Goal: Book appointment/travel/reservation

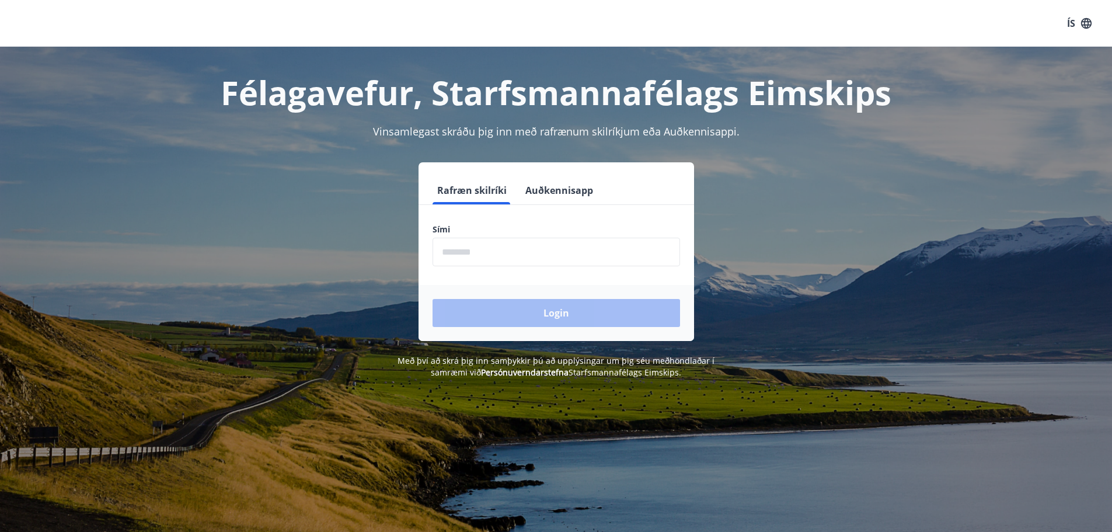
click at [489, 249] on input "phone" at bounding box center [557, 252] width 248 height 29
type input "********"
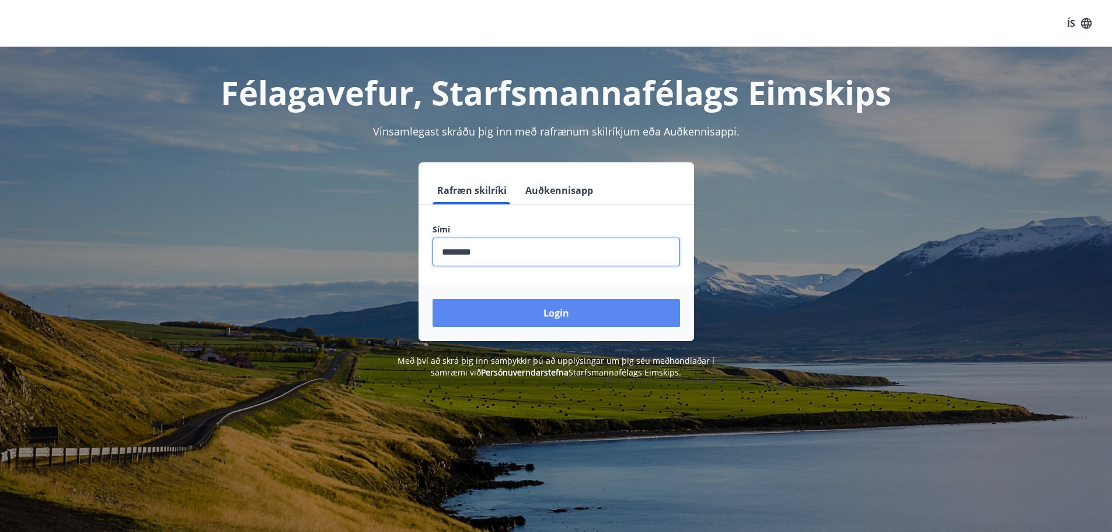
click at [548, 320] on button "Login" at bounding box center [557, 313] width 248 height 28
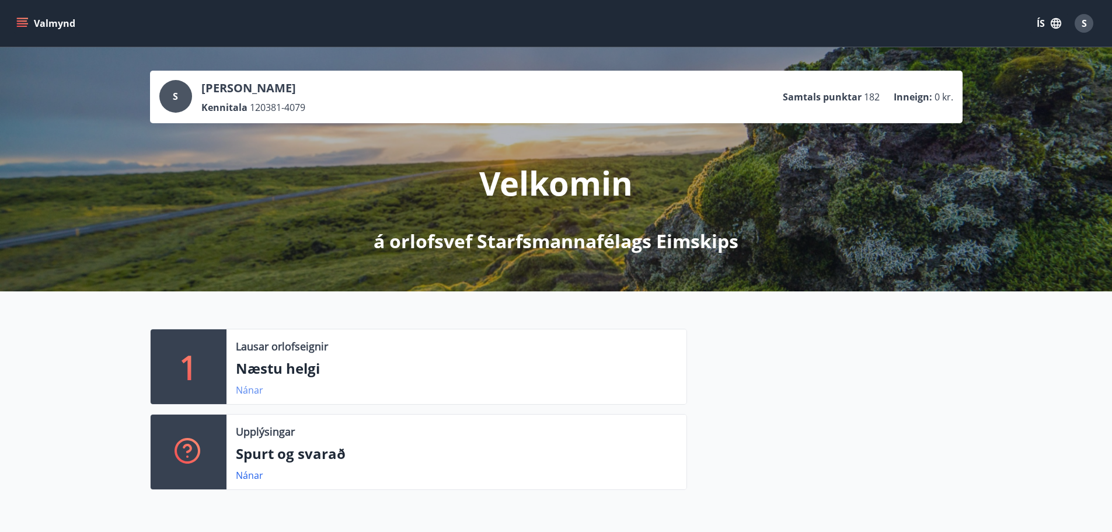
click at [248, 389] on link "Nánar" at bounding box center [249, 390] width 27 height 13
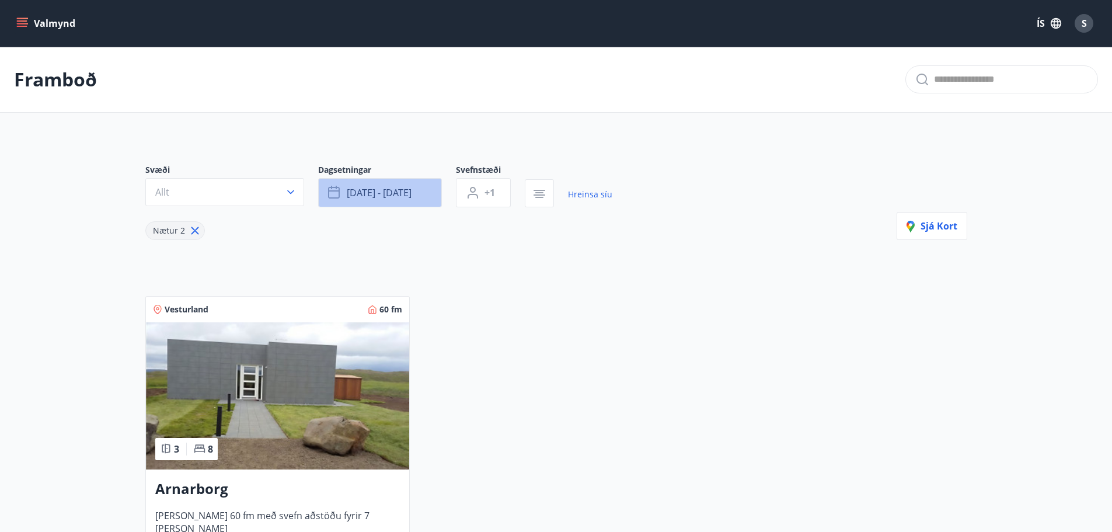
click at [430, 193] on button "[DATE] - [DATE]" at bounding box center [380, 192] width 124 height 29
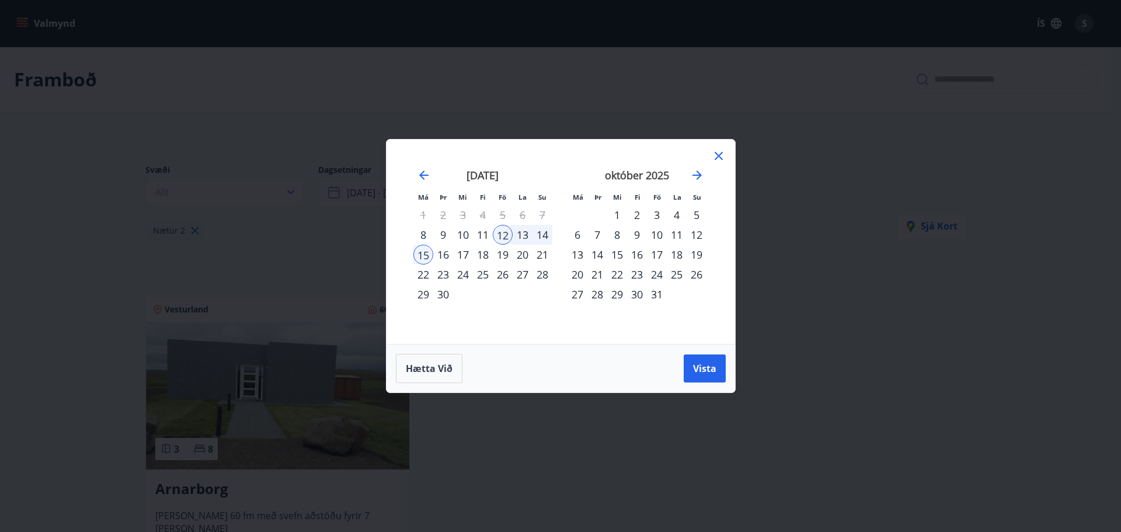
click at [656, 253] on div "17" at bounding box center [657, 255] width 20 height 20
click at [700, 253] on div "19" at bounding box center [697, 255] width 20 height 20
click at [714, 368] on span "Vista" at bounding box center [704, 368] width 23 height 13
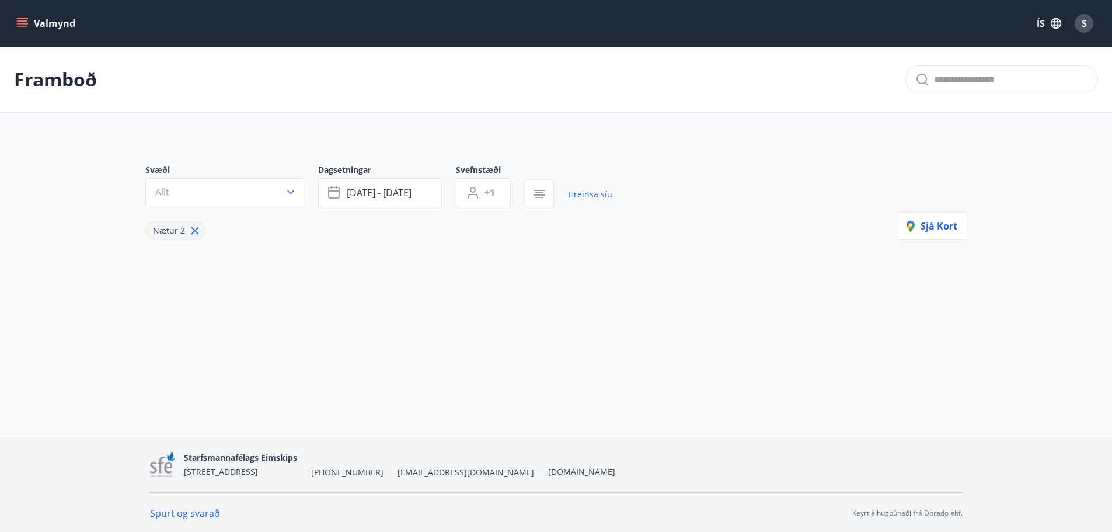
scroll to position [2, 0]
click at [254, 183] on button "Allt" at bounding box center [224, 190] width 159 height 28
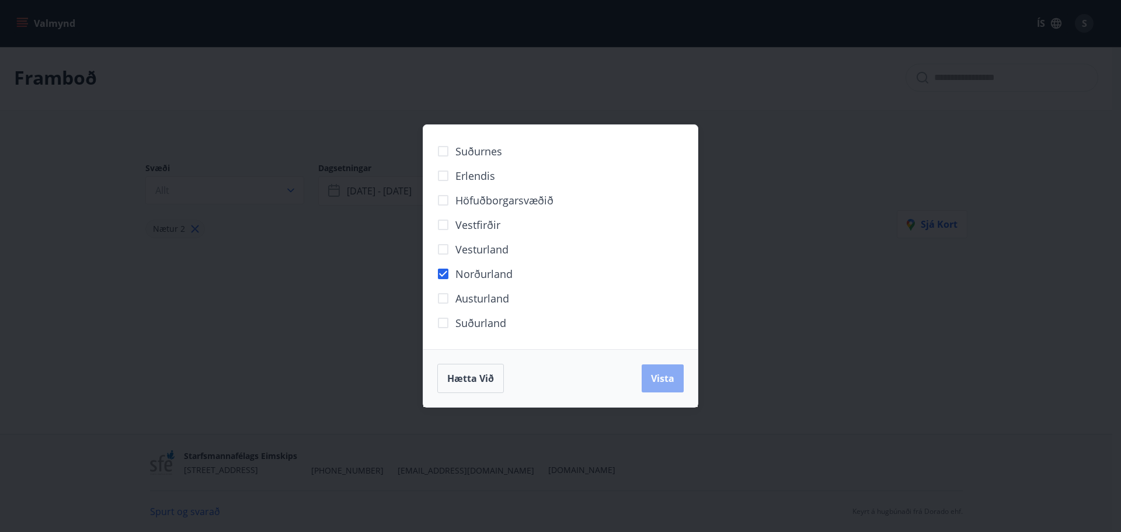
click at [669, 378] on span "Vista" at bounding box center [662, 378] width 23 height 13
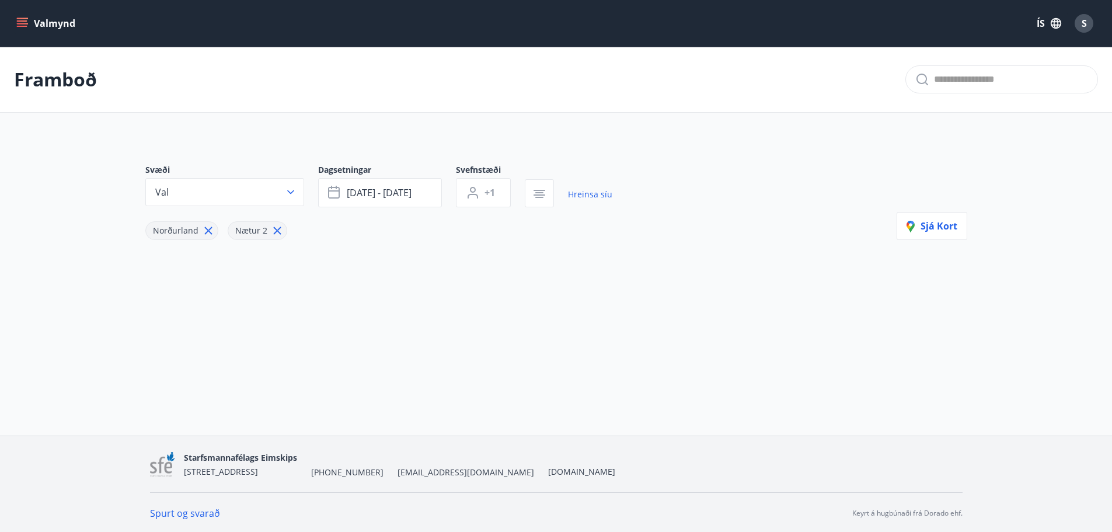
click at [53, 26] on button "Valmynd" at bounding box center [47, 23] width 66 height 21
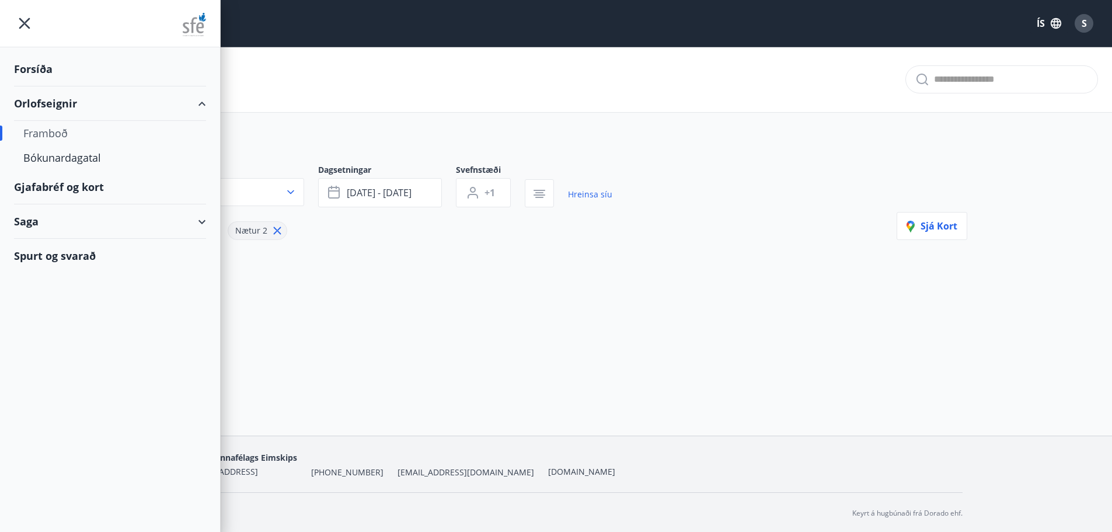
click at [48, 134] on div "Framboð" at bounding box center [109, 133] width 173 height 25
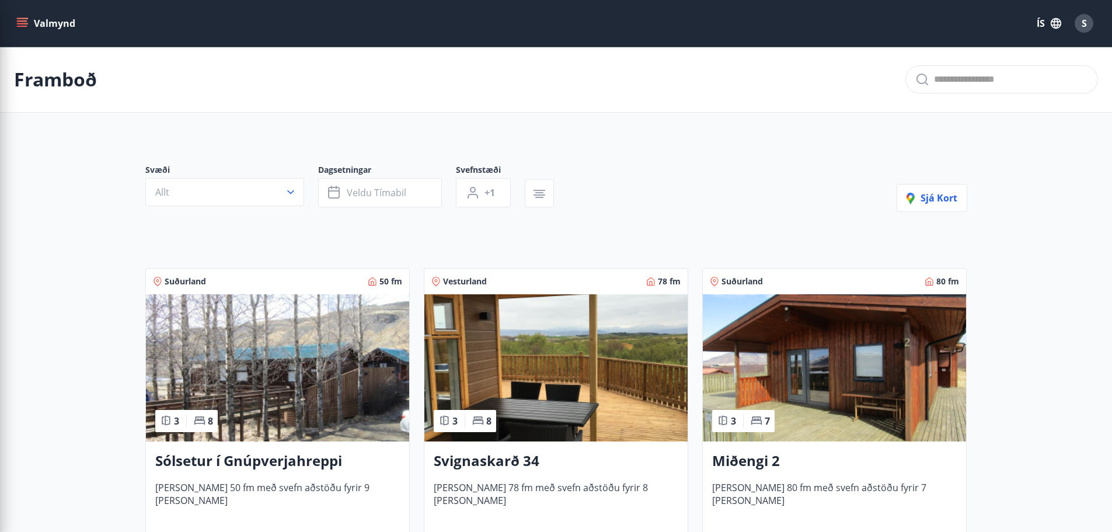
click at [307, 62] on div "Framboð" at bounding box center [556, 80] width 1112 height 66
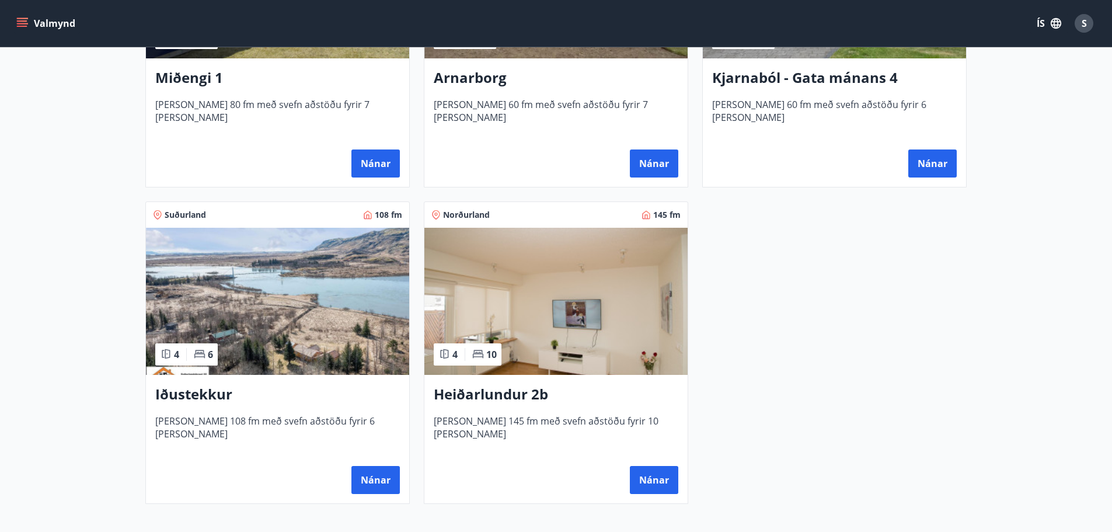
scroll to position [701, 0]
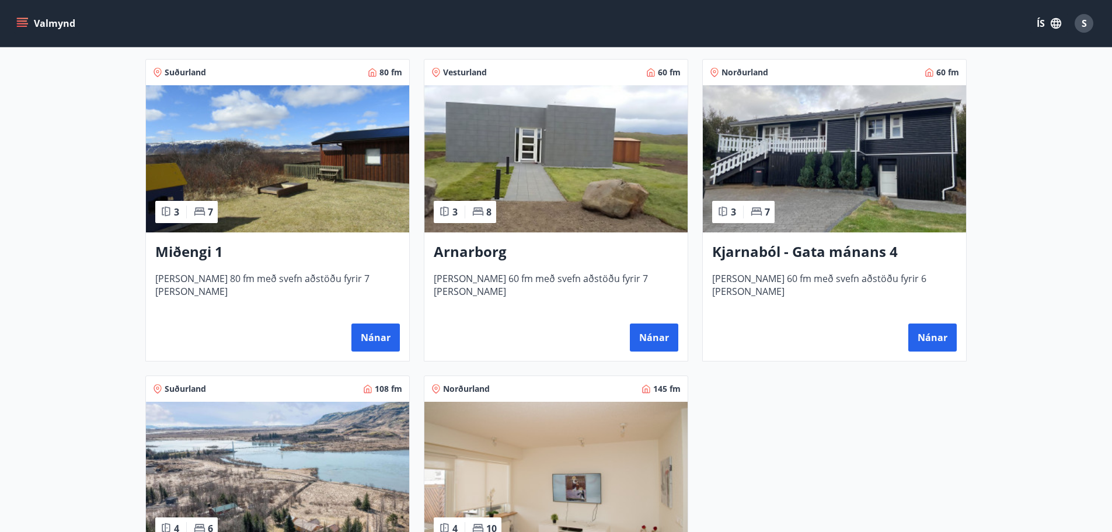
click at [800, 250] on h3 "Kjarnaból - Gata mánans 4" at bounding box center [834, 252] width 245 height 21
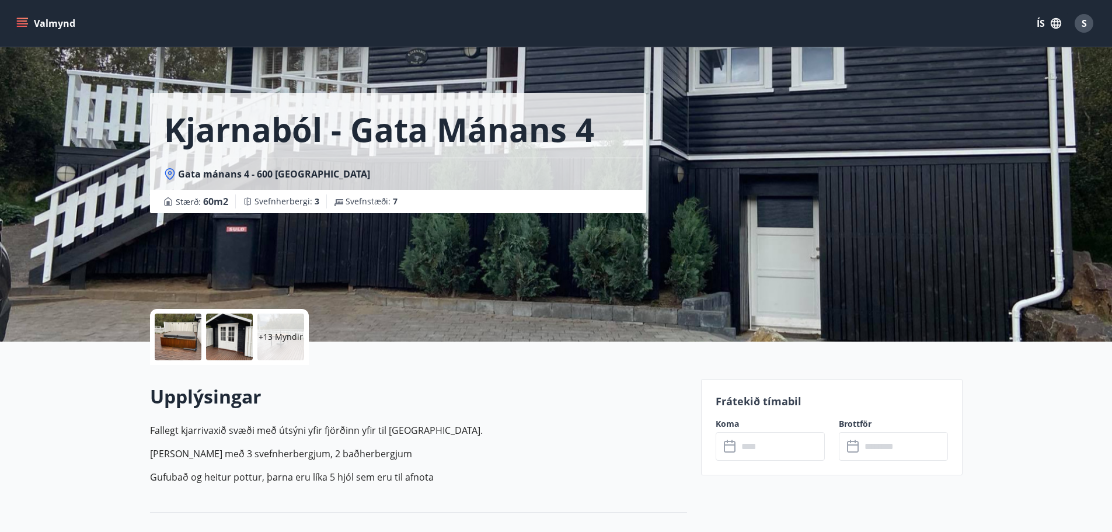
scroll to position [292, 0]
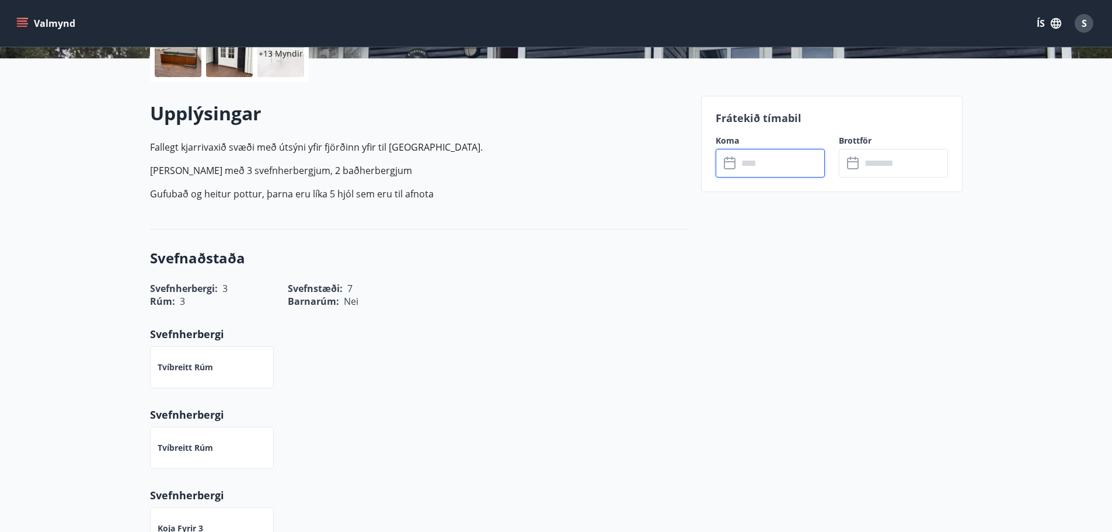
click at [763, 163] on input "text" at bounding box center [781, 163] width 87 height 29
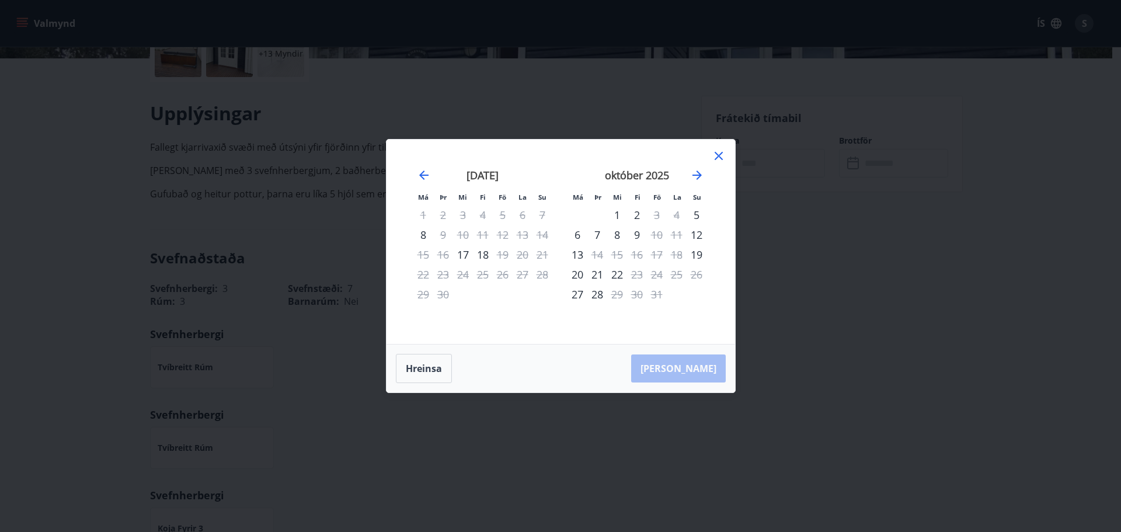
click at [717, 157] on icon at bounding box center [719, 156] width 8 height 8
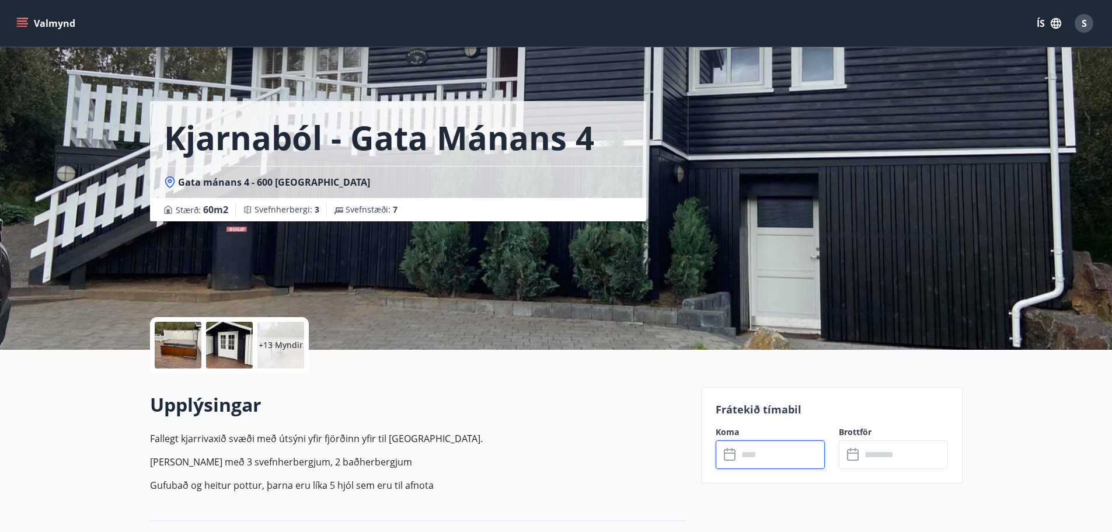
scroll to position [0, 0]
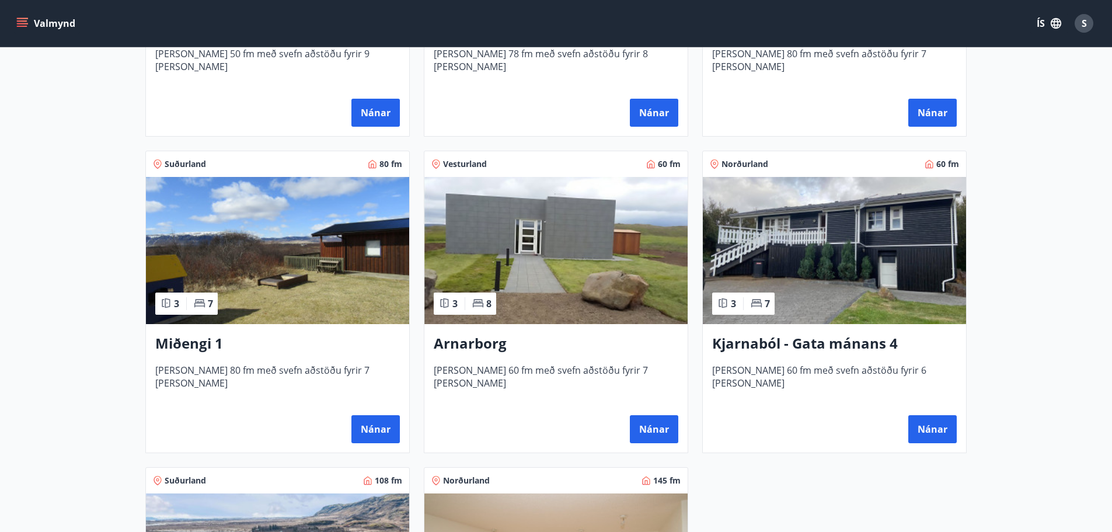
scroll to position [642, 0]
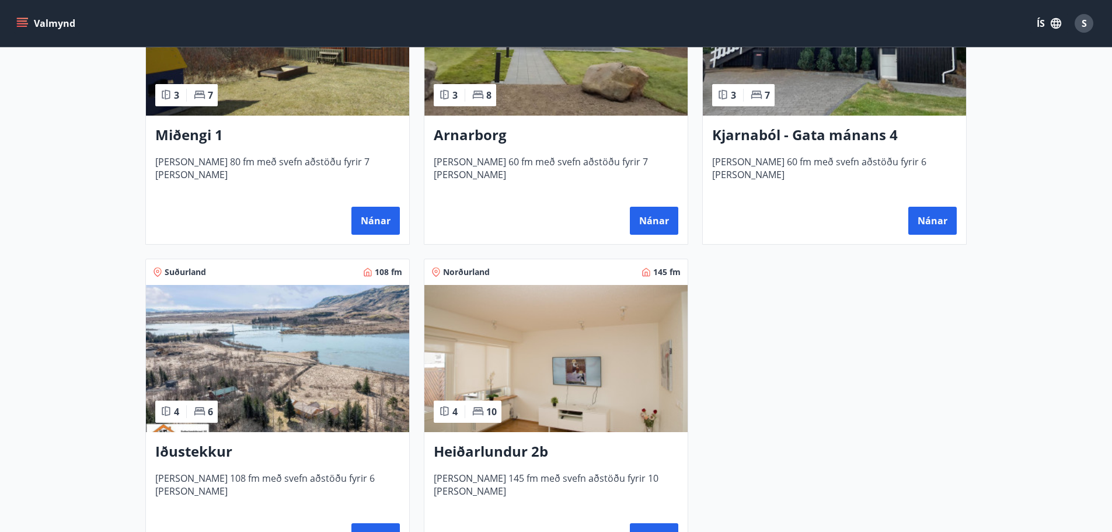
click at [483, 451] on h3 "Heiðarlundur 2b" at bounding box center [556, 451] width 245 height 21
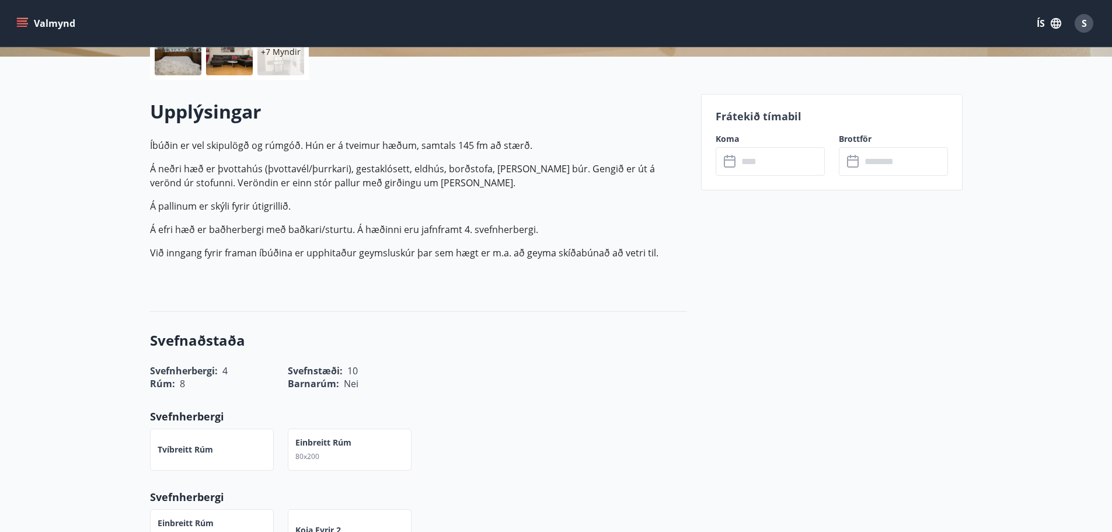
scroll to position [117, 0]
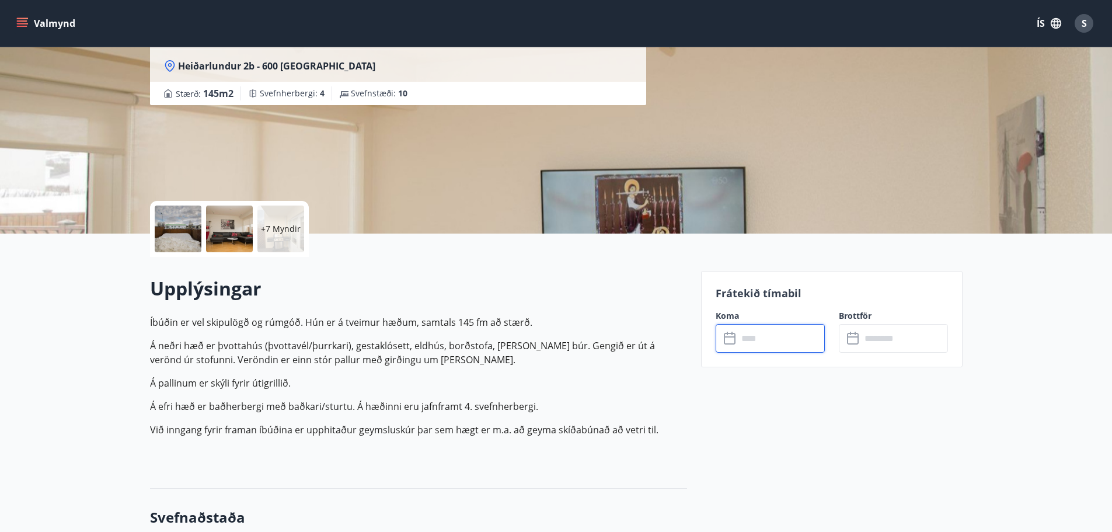
click at [772, 344] on input "text" at bounding box center [781, 338] width 87 height 29
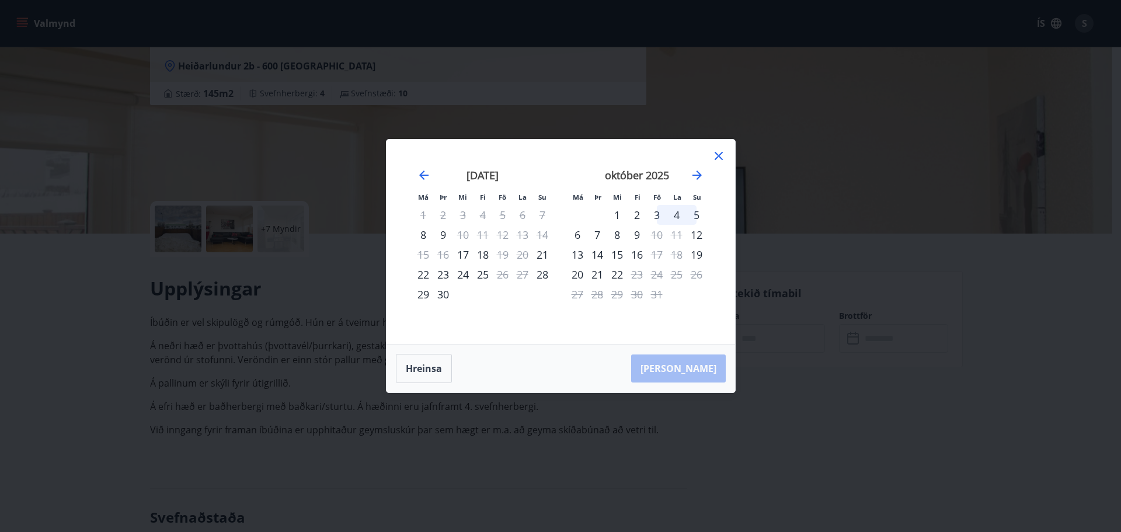
click at [720, 156] on icon at bounding box center [719, 156] width 14 height 14
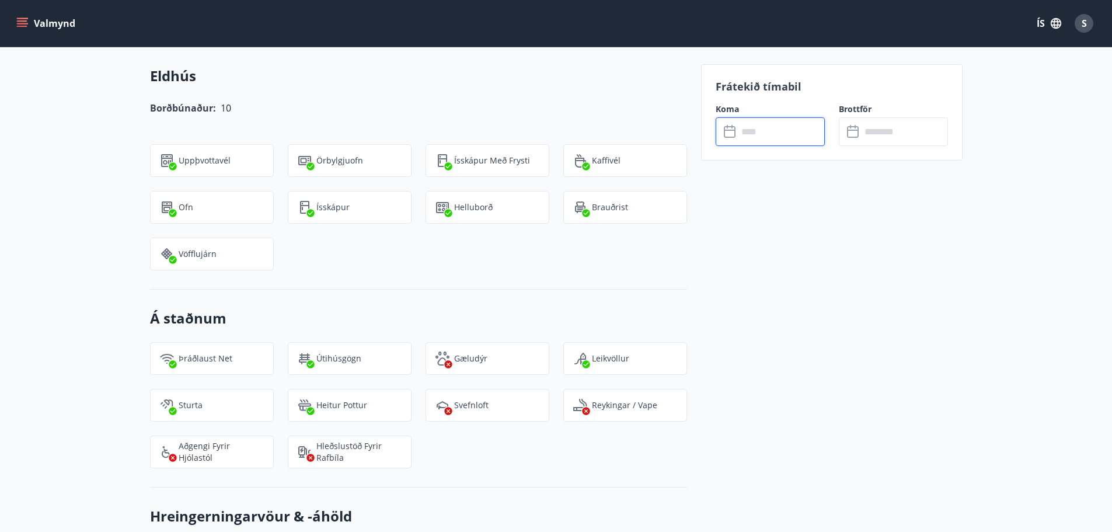
scroll to position [1285, 0]
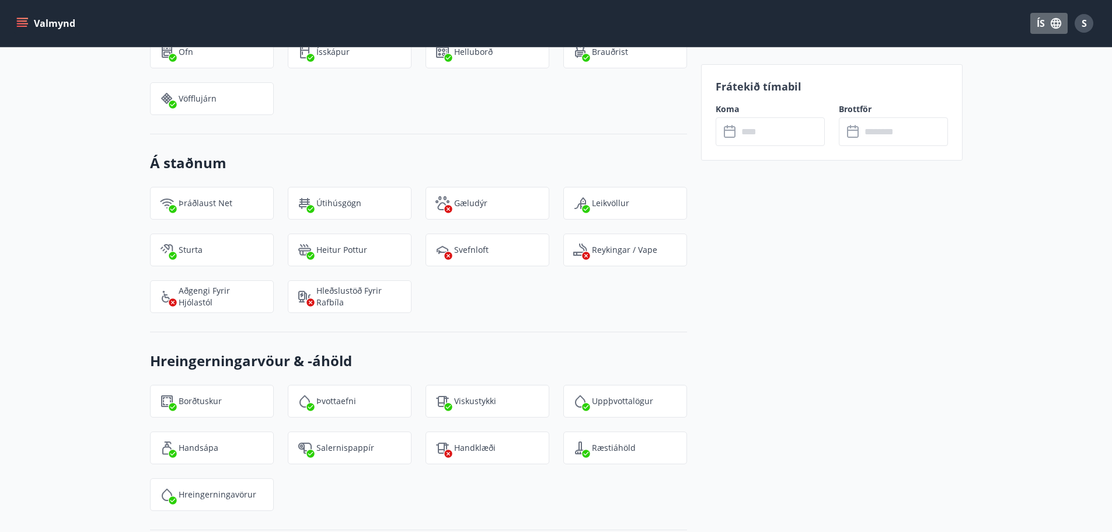
click at [1057, 25] on icon "button" at bounding box center [1056, 23] width 11 height 11
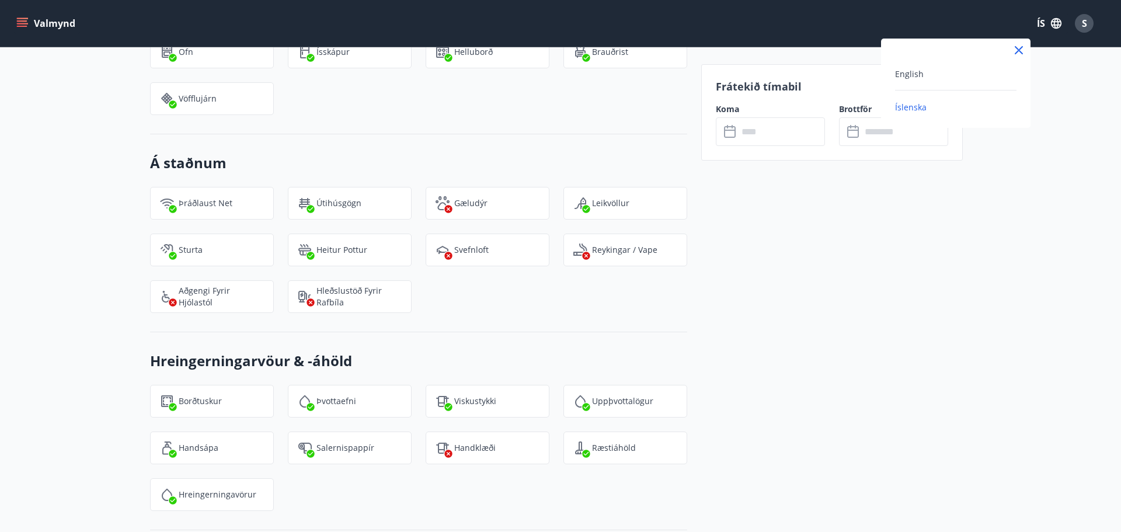
click at [997, 13] on div at bounding box center [560, 266] width 1121 height 532
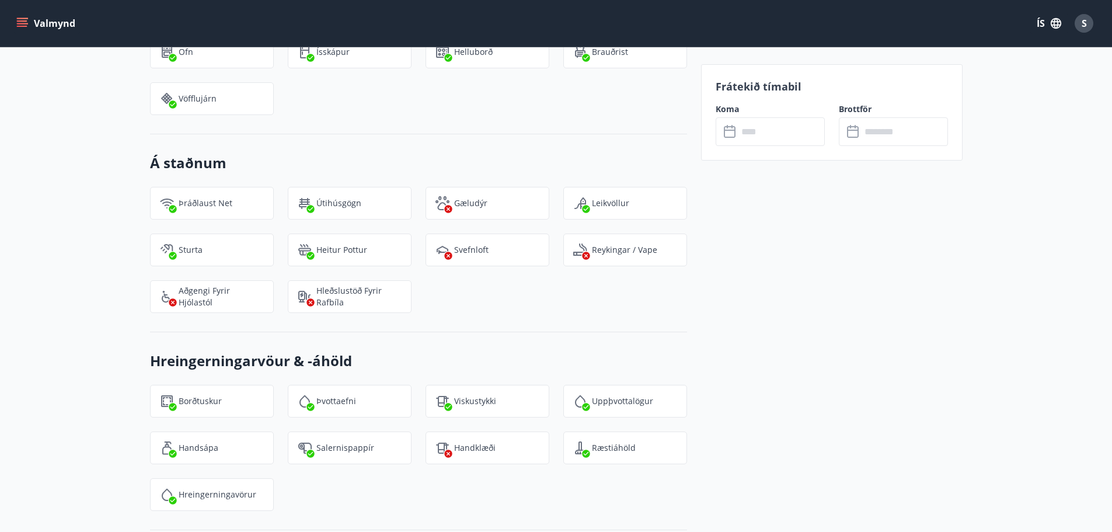
click at [55, 22] on button "Valmynd" at bounding box center [47, 23] width 66 height 21
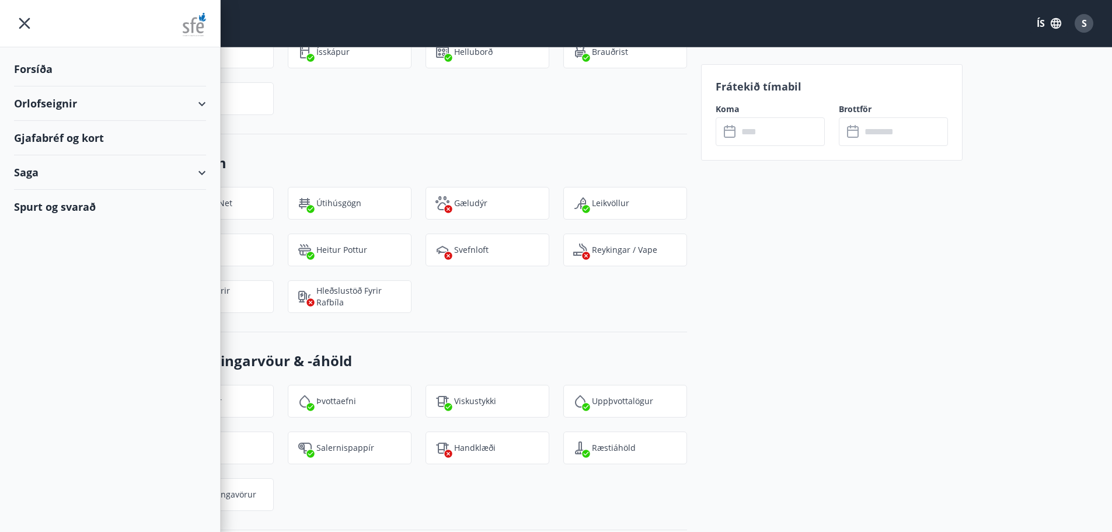
click at [30, 171] on div "Saga" at bounding box center [110, 172] width 192 height 34
click at [44, 203] on div "Bókanir" at bounding box center [109, 202] width 173 height 25
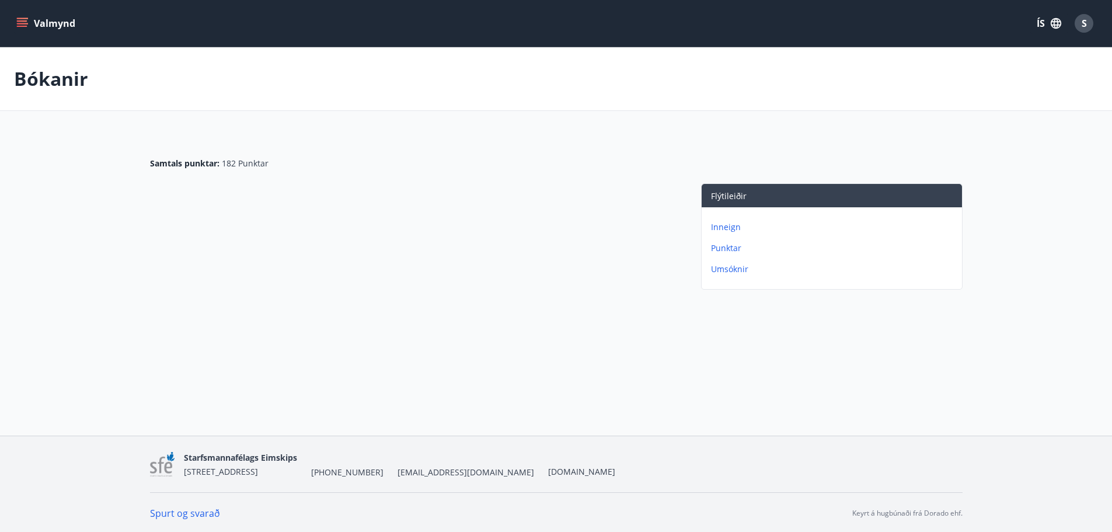
click at [724, 226] on p "Inneign" at bounding box center [834, 227] width 246 height 12
click at [728, 226] on p "Punktar" at bounding box center [834, 227] width 246 height 12
click at [23, 25] on icon "menu" at bounding box center [22, 24] width 12 height 12
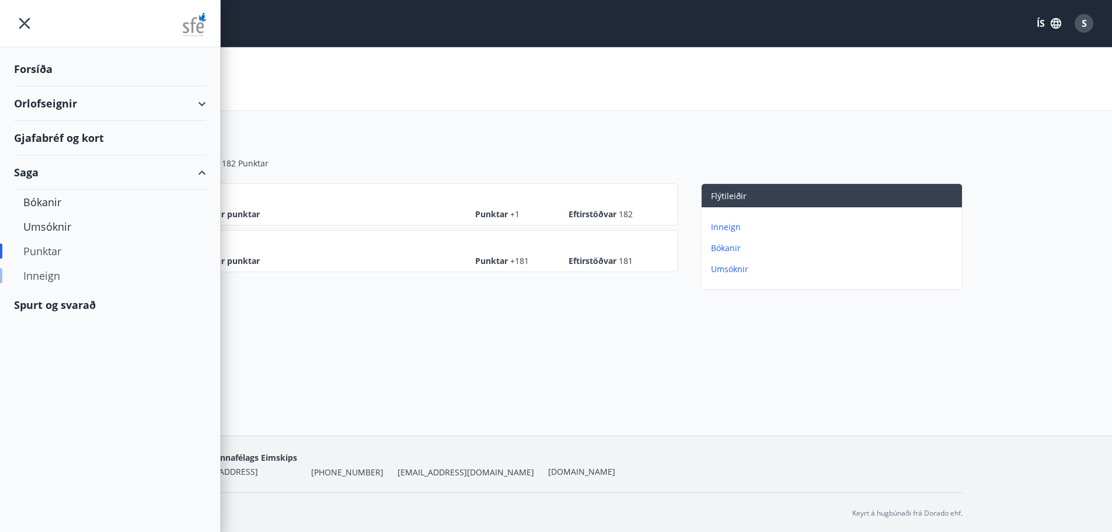
click at [47, 273] on div "Inneign" at bounding box center [109, 275] width 173 height 25
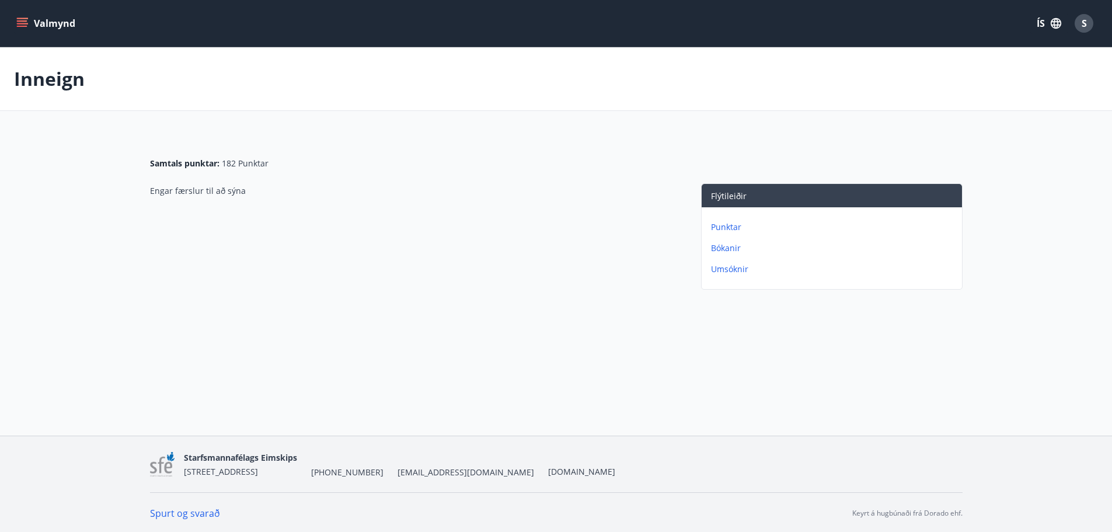
click at [45, 25] on button "Valmynd" at bounding box center [47, 23] width 66 height 21
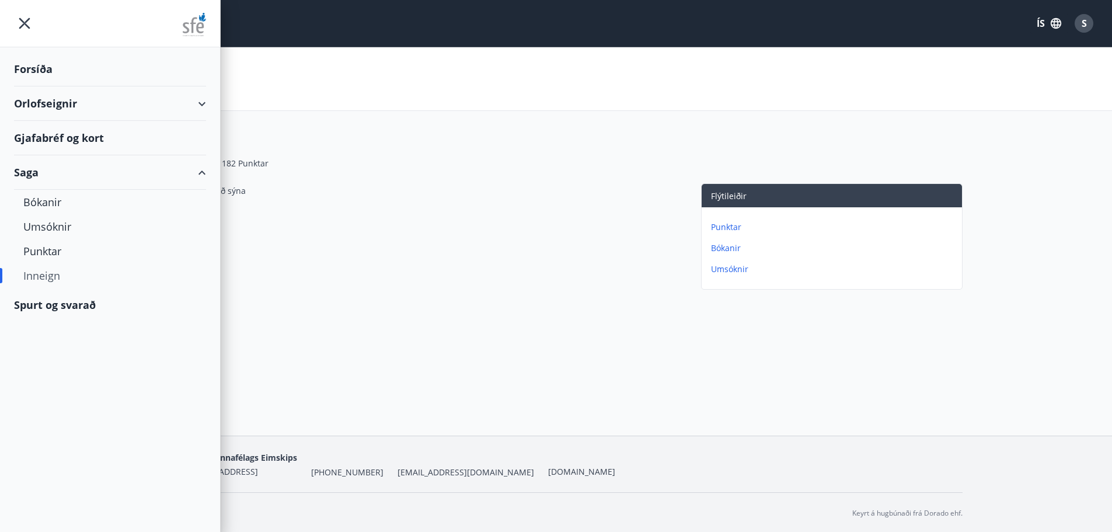
click at [43, 103] on div "Orlofseignir" at bounding box center [110, 103] width 192 height 34
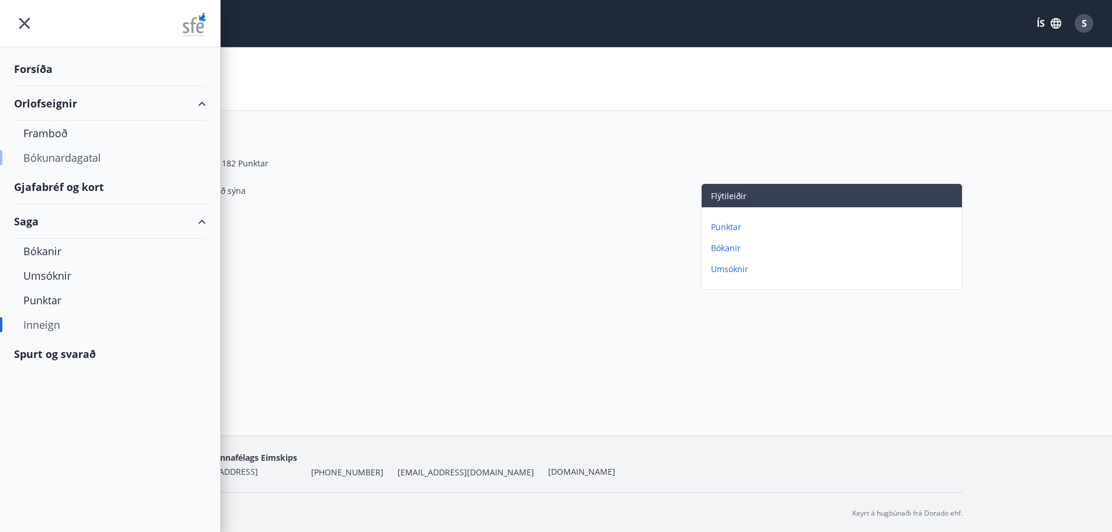
click at [47, 158] on div "Bókunardagatal" at bounding box center [109, 157] width 173 height 25
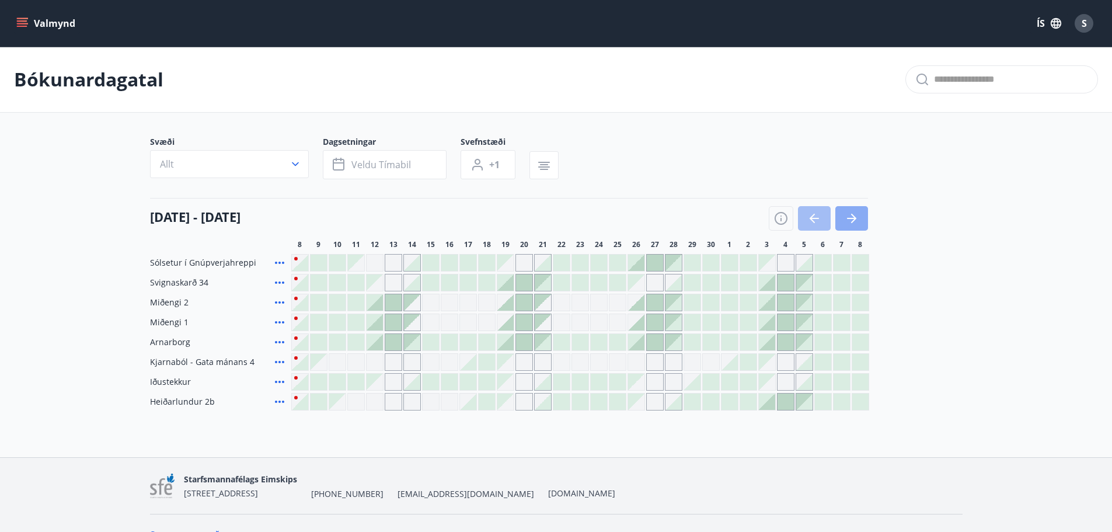
click at [851, 220] on icon "button" at bounding box center [852, 218] width 14 height 14
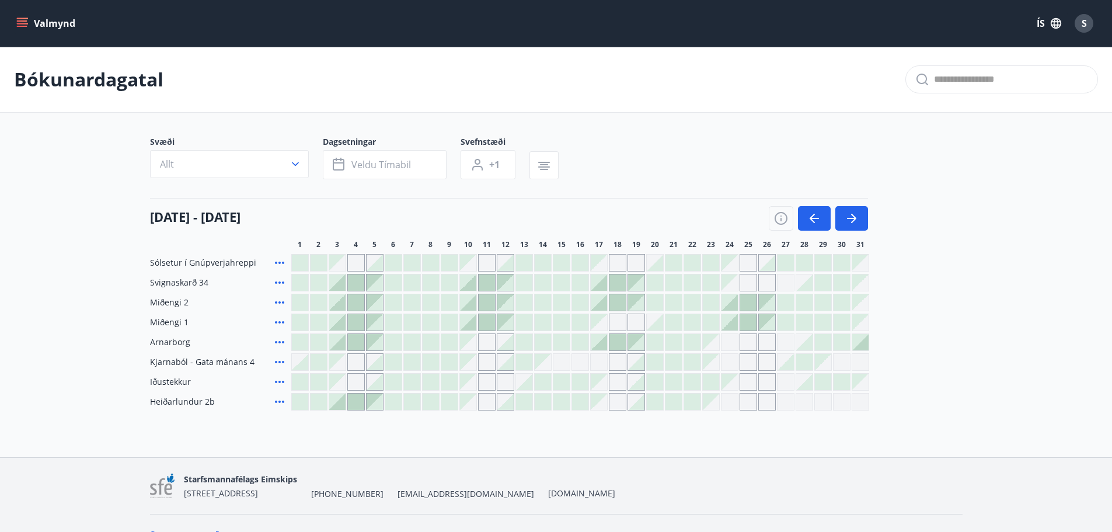
click at [617, 190] on div "Svæði Allt Dagsetningar Veldu tímabil Svefnstæði +1 [DATE] - [DATE] 1 2 3 4 5 6…" at bounding box center [556, 273] width 813 height 274
click at [601, 360] on div "Gráir dagar eru ekki bókanlegir" at bounding box center [599, 362] width 18 height 18
click at [628, 362] on div at bounding box center [636, 362] width 16 height 16
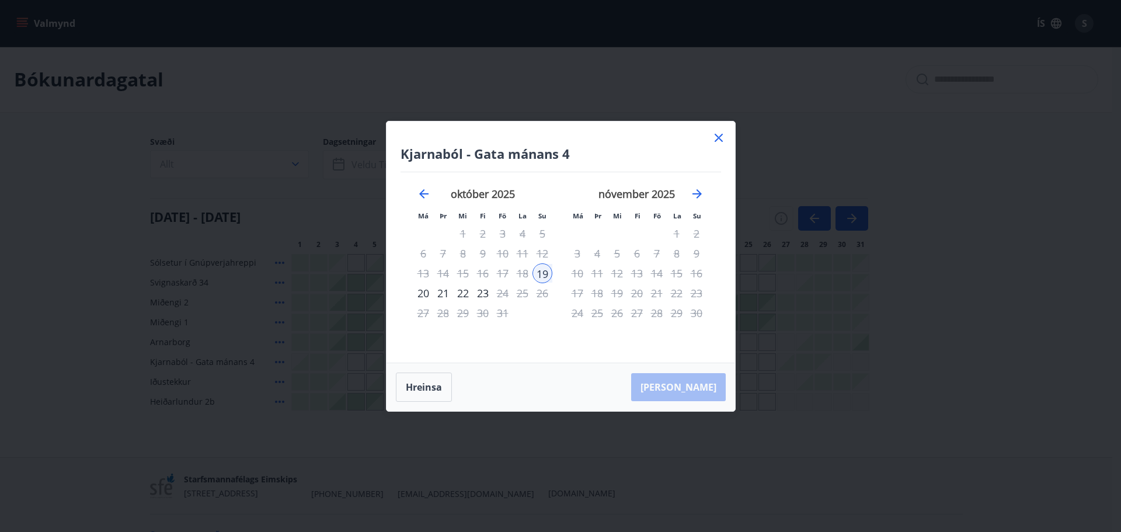
click at [716, 136] on icon at bounding box center [719, 138] width 8 height 8
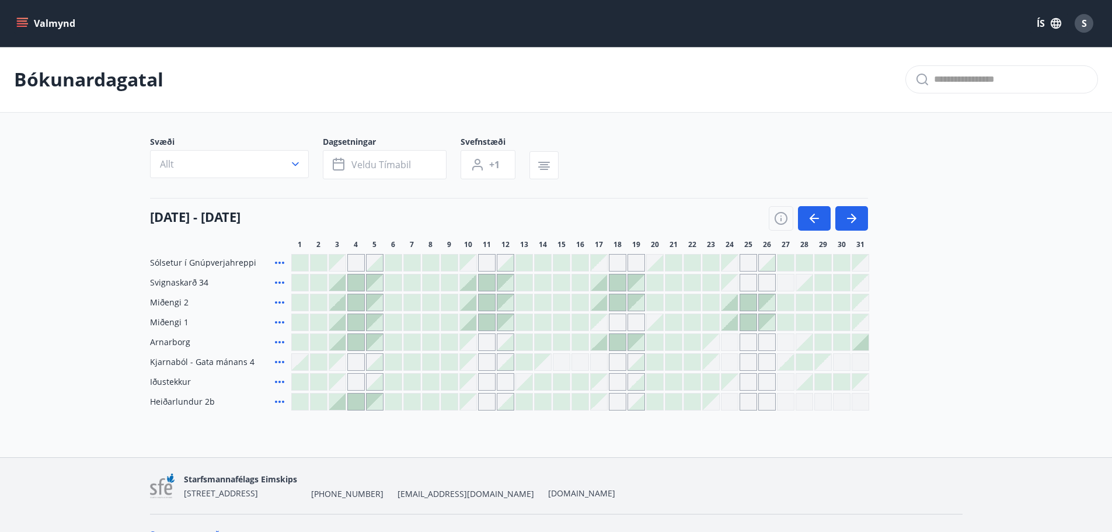
click at [522, 343] on div at bounding box center [524, 342] width 16 height 16
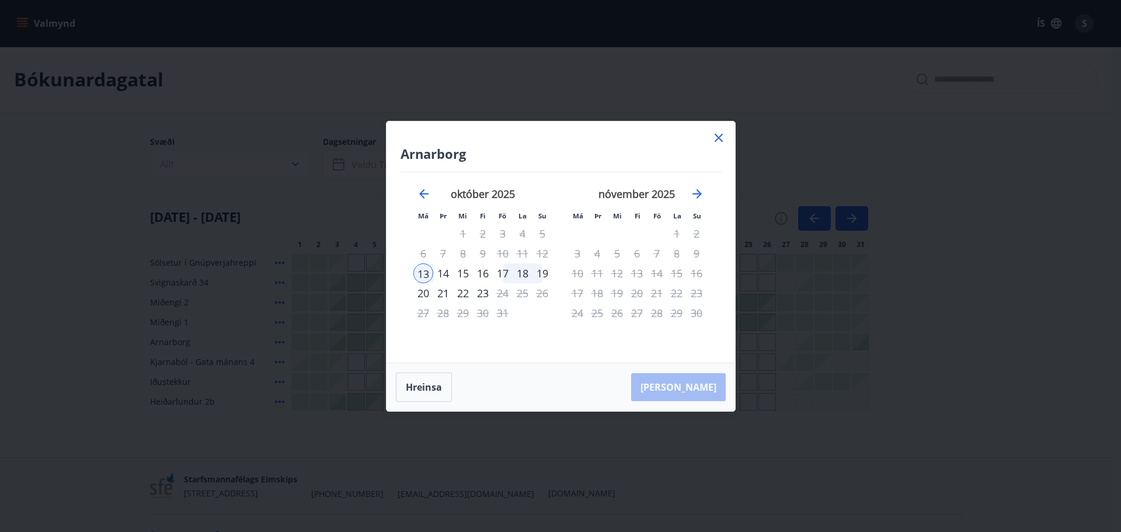
click at [719, 135] on icon at bounding box center [719, 138] width 14 height 14
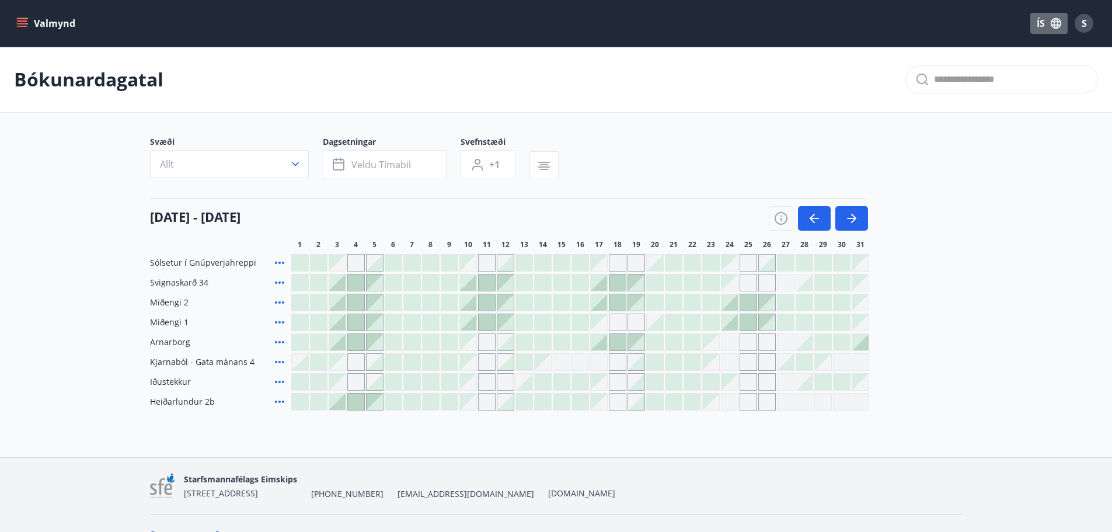
click at [1053, 20] on icon "button" at bounding box center [1056, 23] width 13 height 13
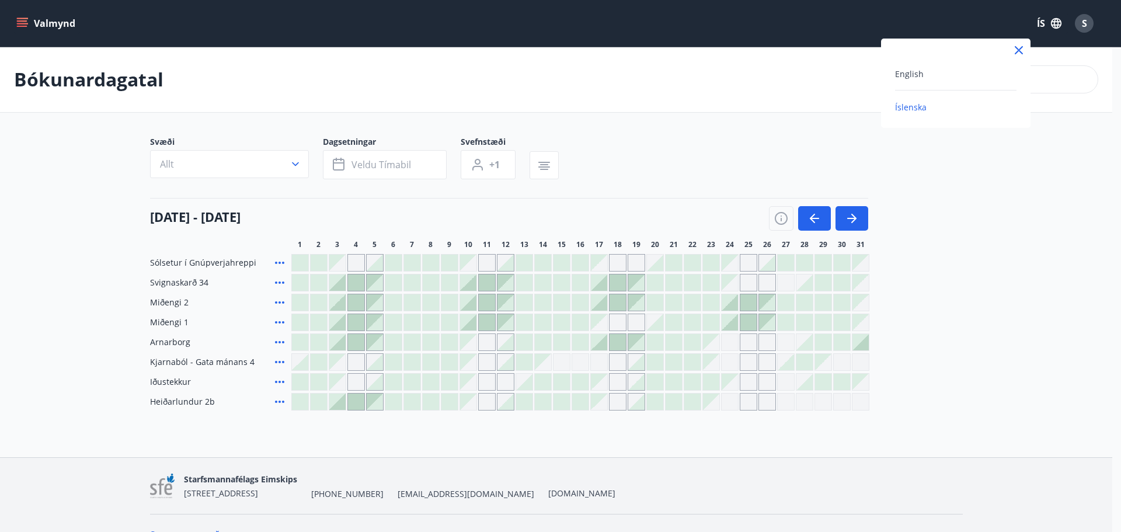
click at [960, 14] on div at bounding box center [560, 266] width 1121 height 532
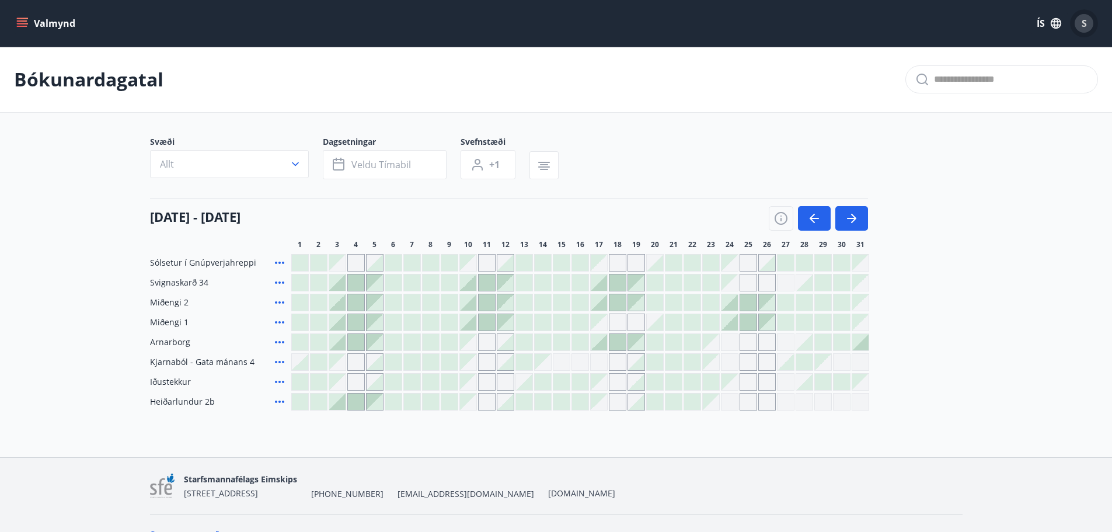
click at [1084, 20] on span "S" at bounding box center [1084, 23] width 5 height 13
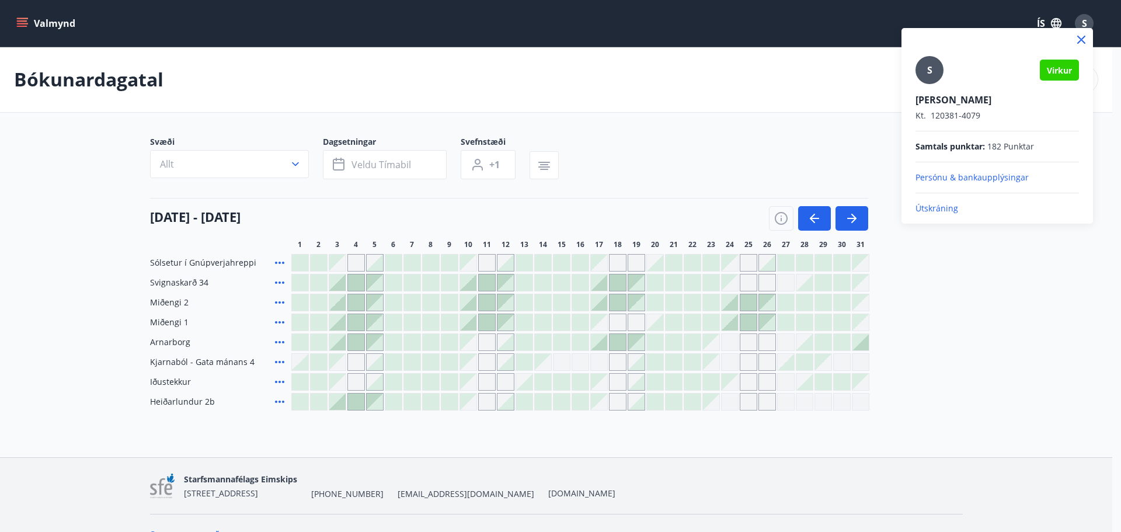
click at [933, 208] on p "Útskráning" at bounding box center [997, 209] width 163 height 12
